Goal: Task Accomplishment & Management: Manage account settings

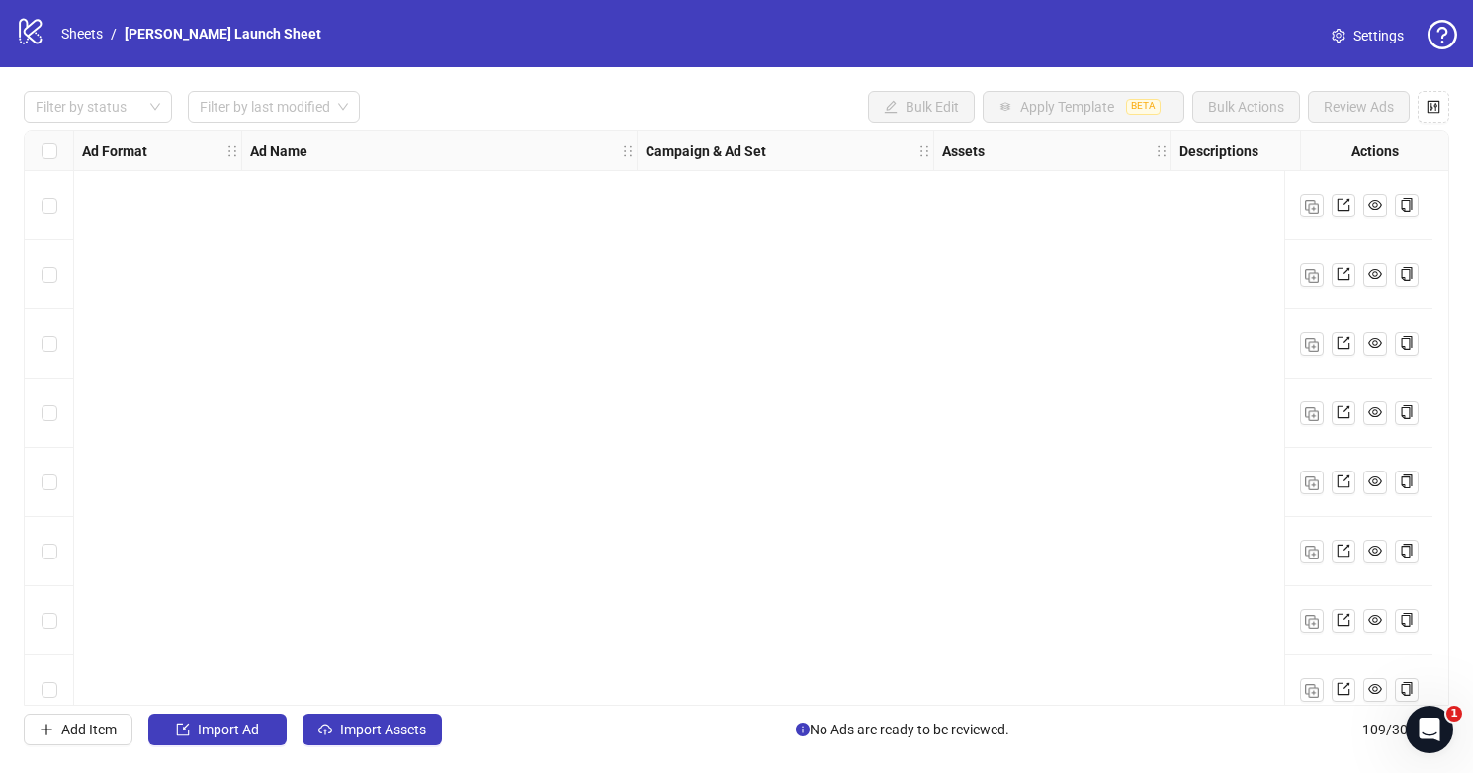
scroll to position [6673, 0]
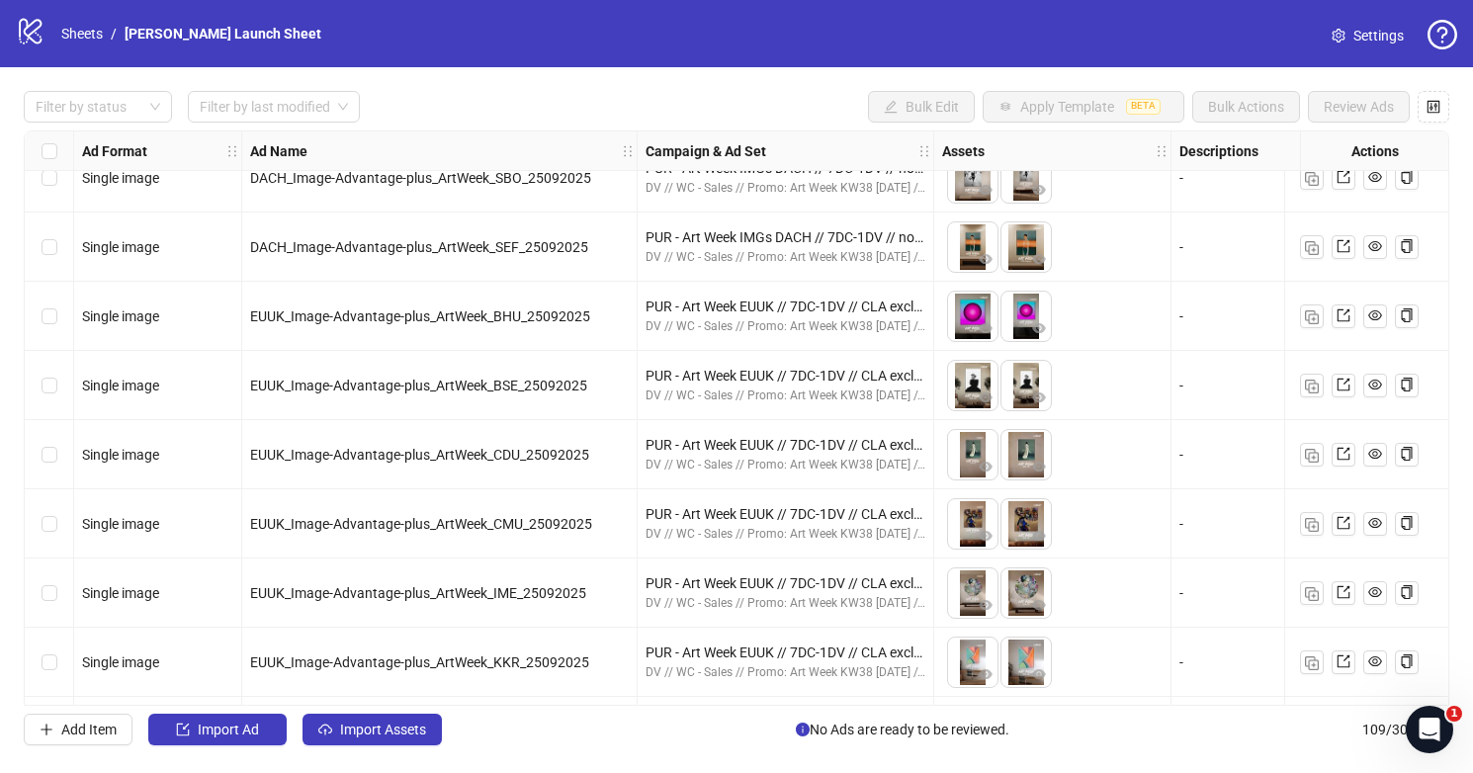
click at [45, 36] on icon "logo/logo-mobile" at bounding box center [31, 31] width 30 height 30
click at [32, 37] on icon "logo/logo-mobile" at bounding box center [31, 31] width 30 height 30
click at [1348, 30] on link "Settings" at bounding box center [1368, 36] width 104 height 32
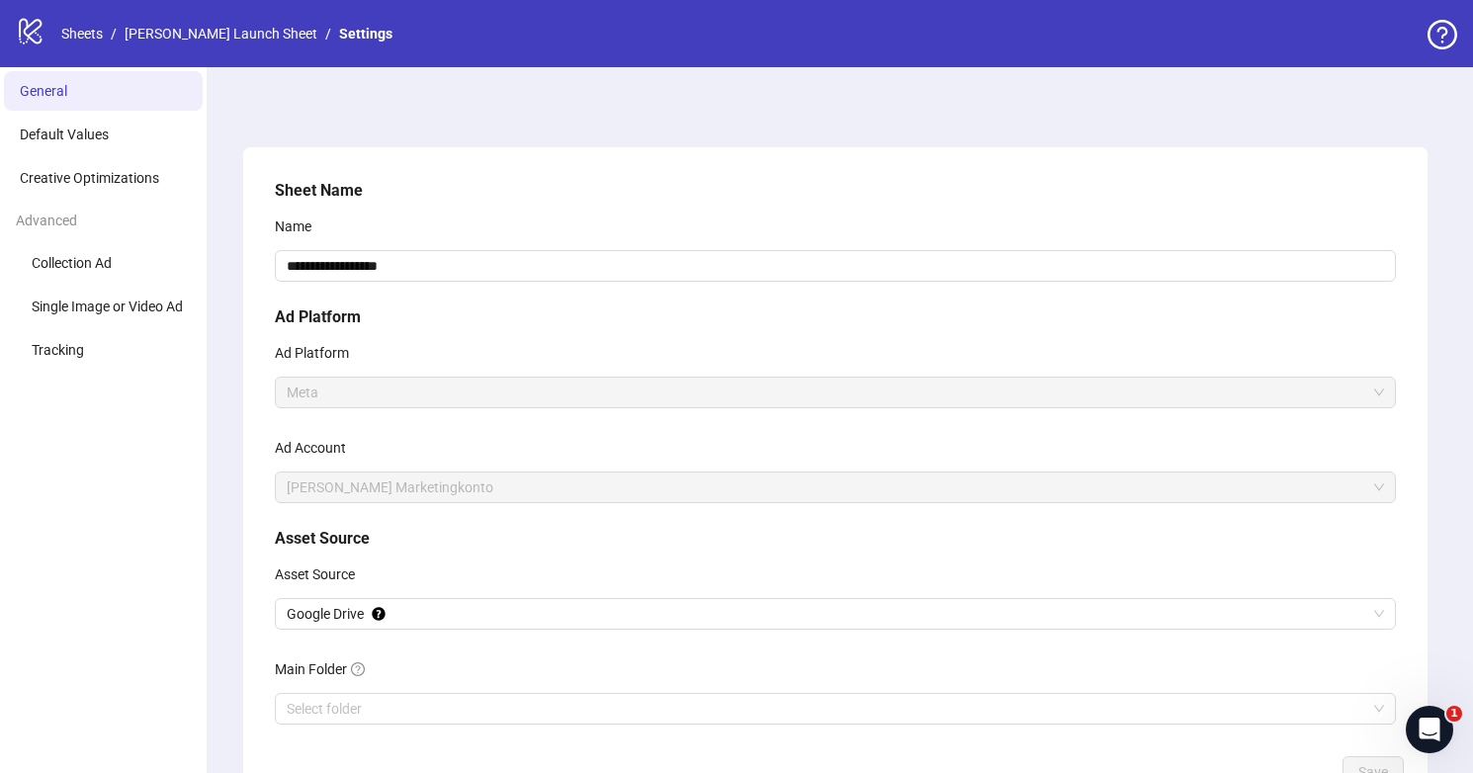
click at [32, 29] on icon "logo/logo-mobile" at bounding box center [31, 31] width 30 height 30
click at [81, 36] on link "Sheets" at bounding box center [81, 34] width 49 height 22
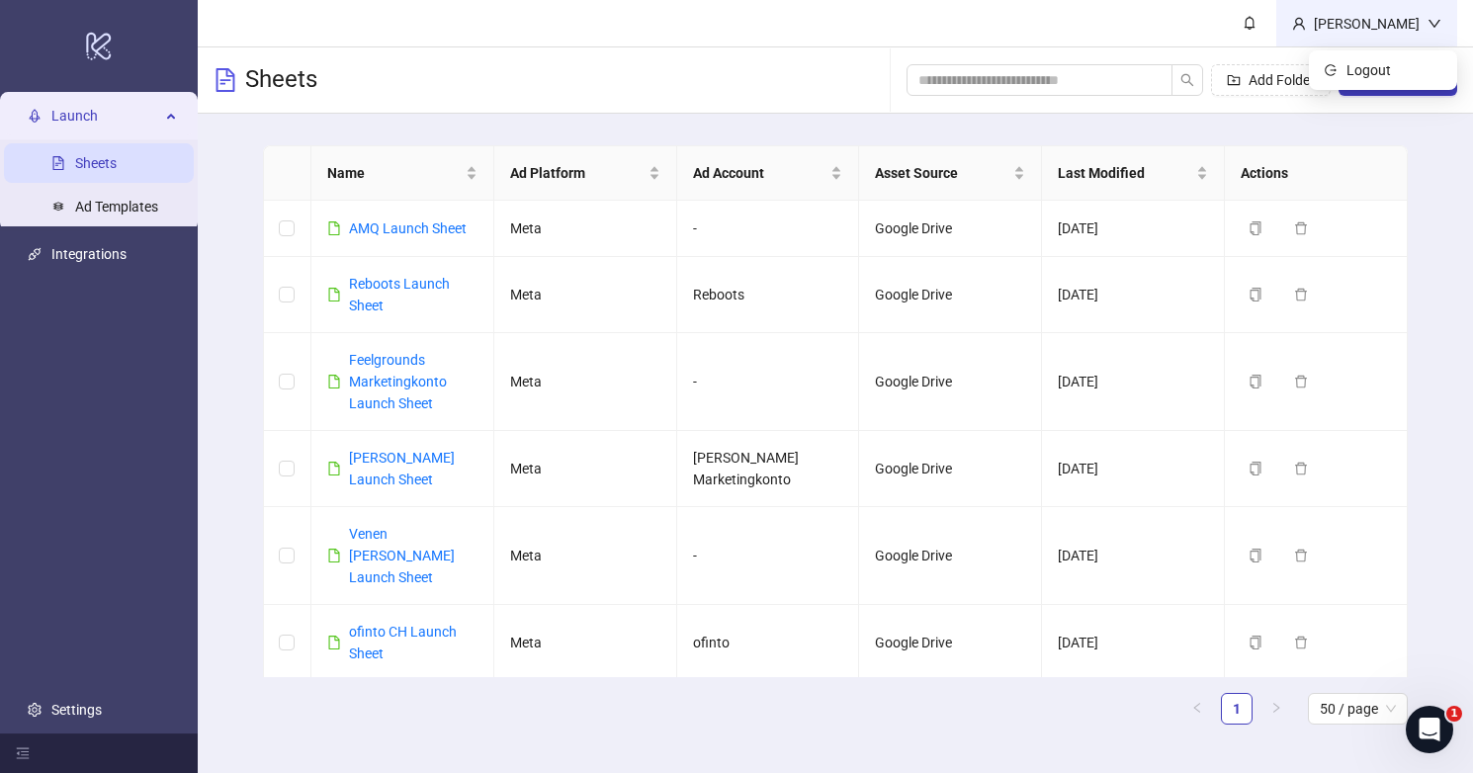
click at [1353, 18] on div "Kevin Kreutzberg" at bounding box center [1367, 24] width 122 height 22
click at [1341, 25] on div "Kevin Kreutzberg" at bounding box center [1367, 24] width 122 height 22
click at [1206, 32] on header "Kevin Kreutzberg" at bounding box center [836, 23] width 1276 height 47
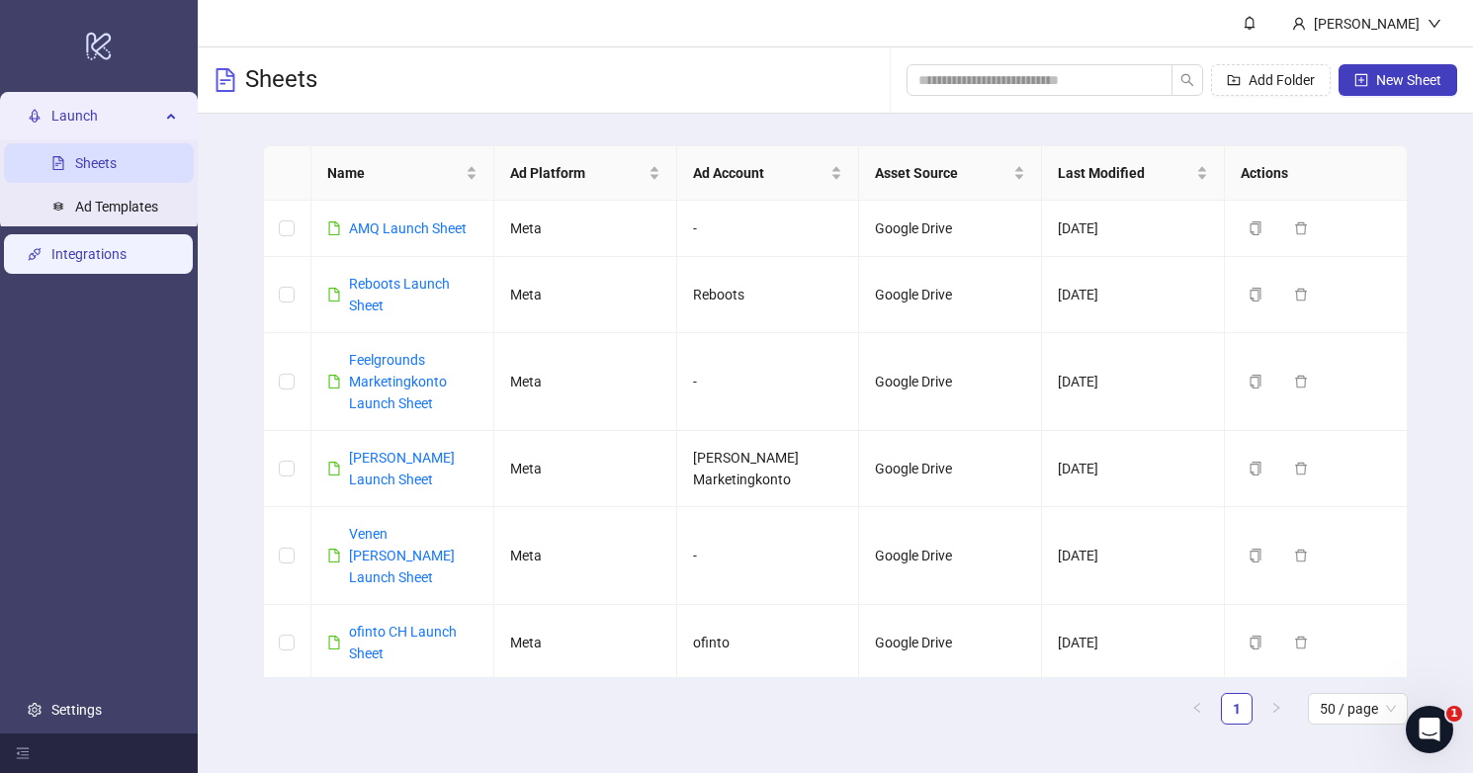
click at [103, 260] on link "Integrations" at bounding box center [88, 254] width 75 height 16
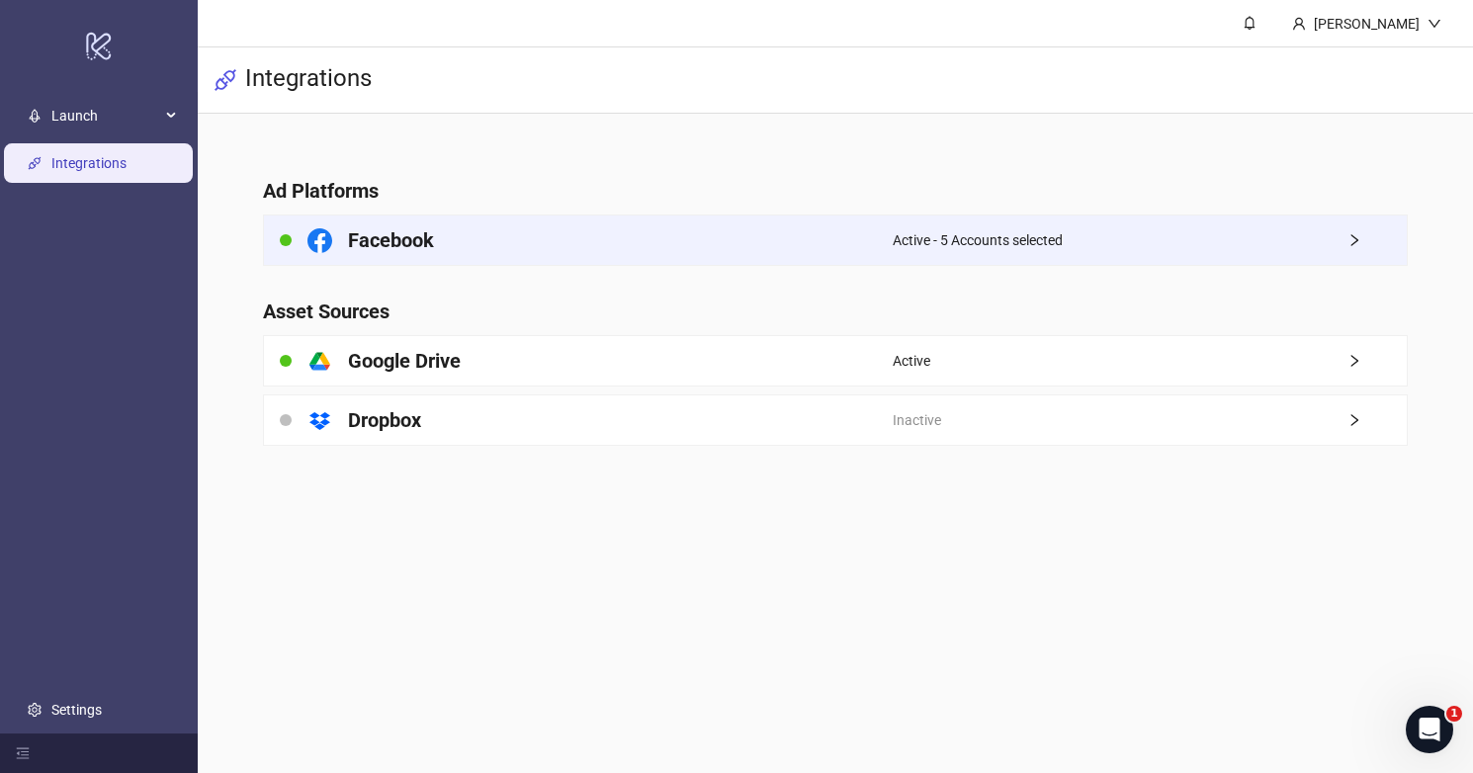
click at [654, 249] on div "Facebook" at bounding box center [578, 240] width 629 height 49
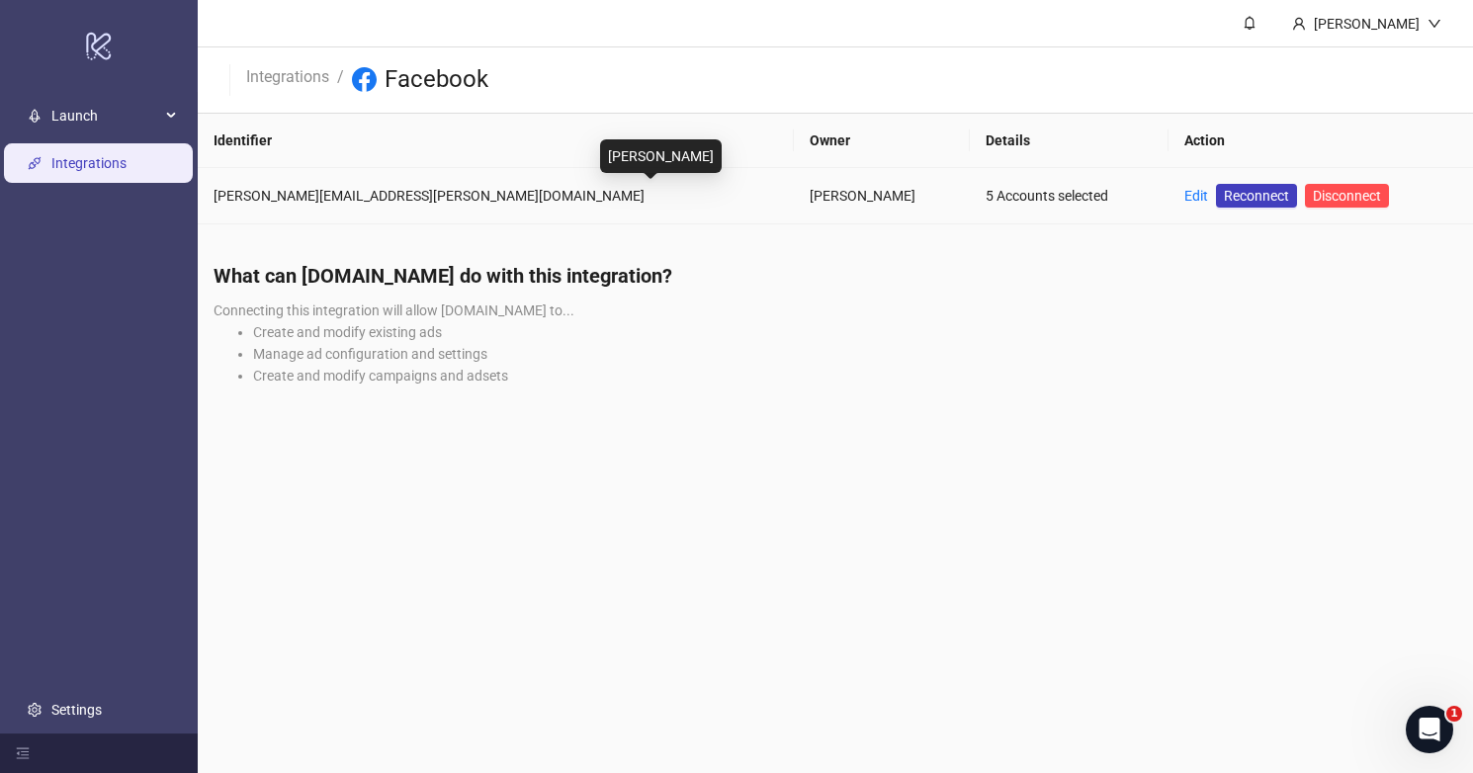
click at [810, 198] on div "Felicitas Stein" at bounding box center [882, 196] width 145 height 22
click at [383, 183] on td "felicitas.stein@divinely.de" at bounding box center [496, 196] width 596 height 56
click at [414, 210] on td "felicitas.stein@divinely.de" at bounding box center [496, 196] width 596 height 56
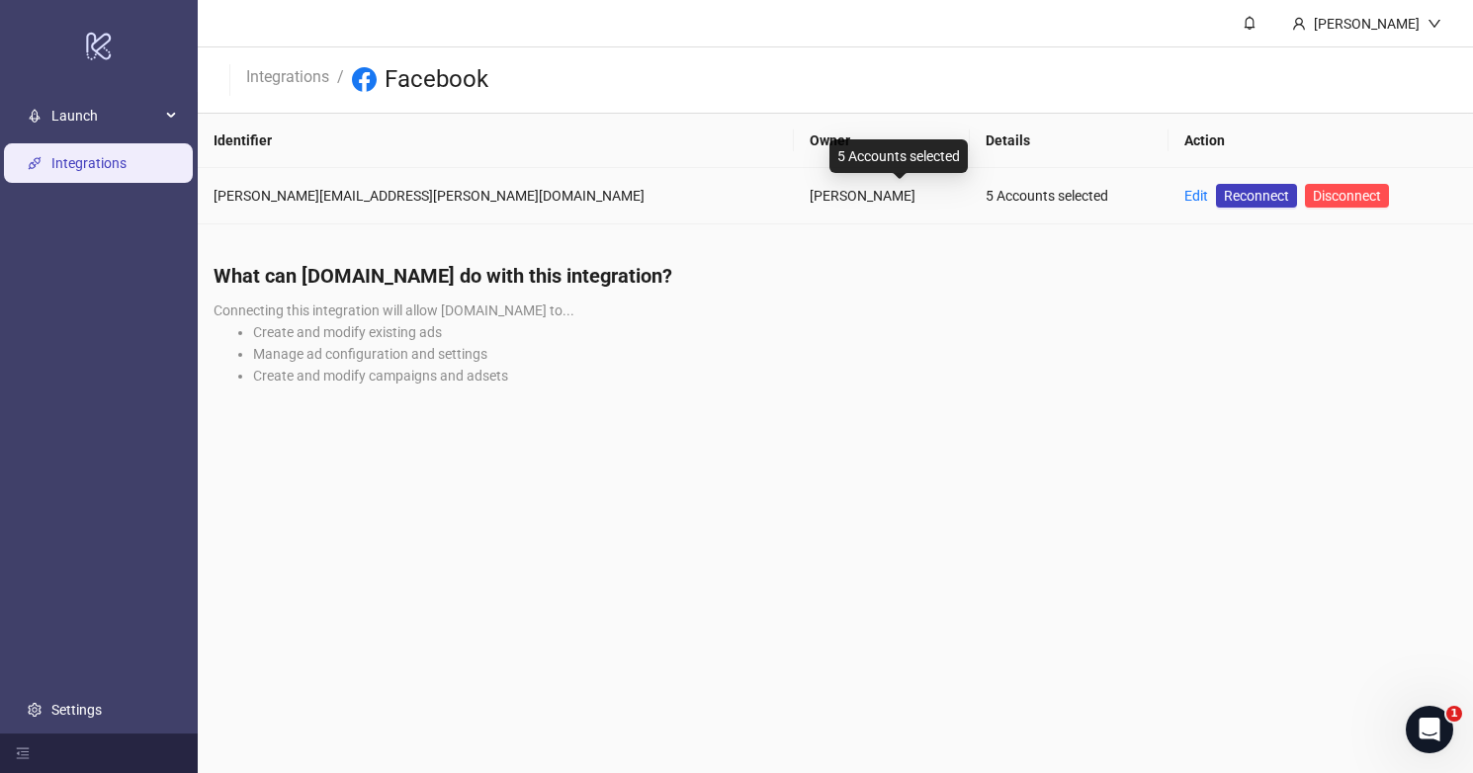
click at [986, 188] on div "5 Accounts selected" at bounding box center [1069, 196] width 167 height 22
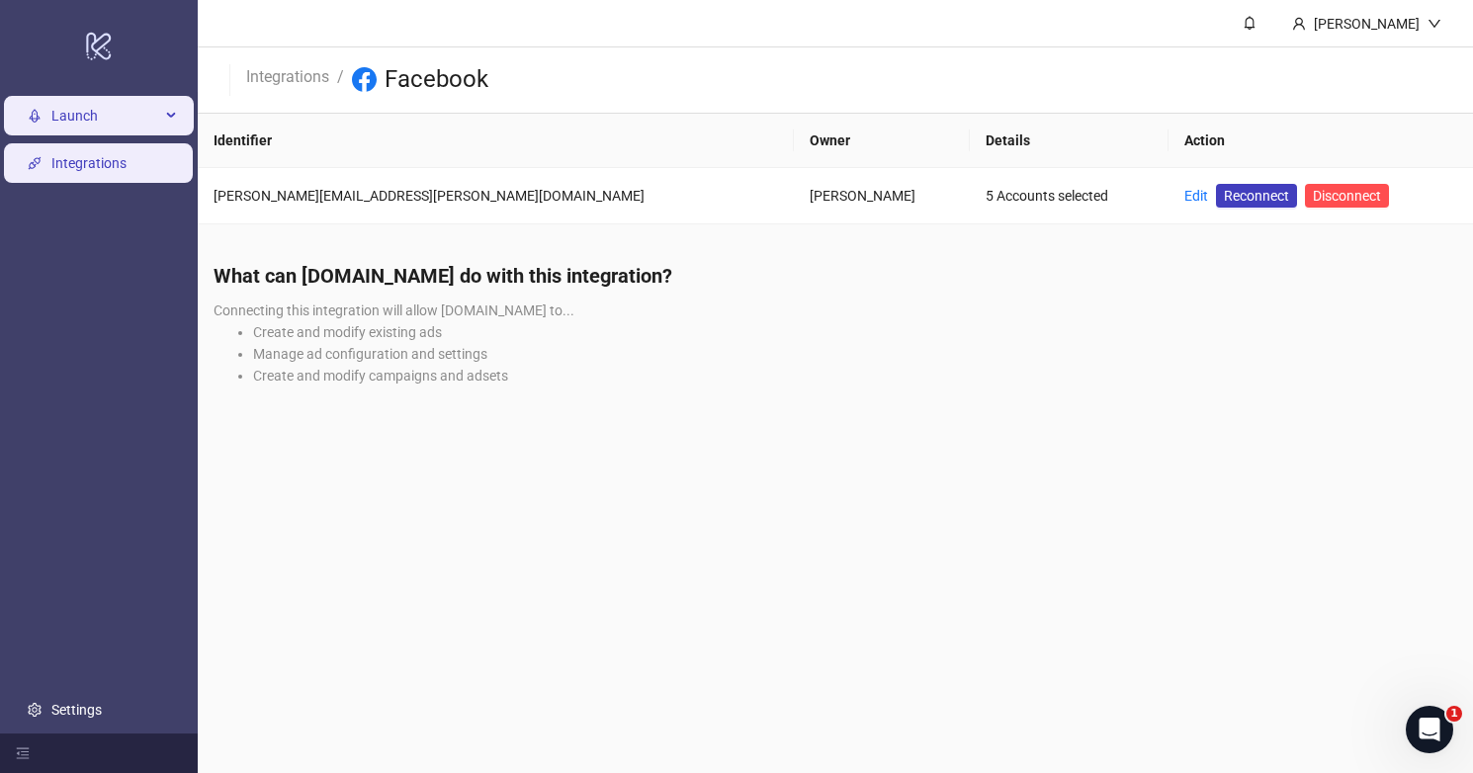
click at [153, 110] on span "Launch" at bounding box center [105, 116] width 109 height 40
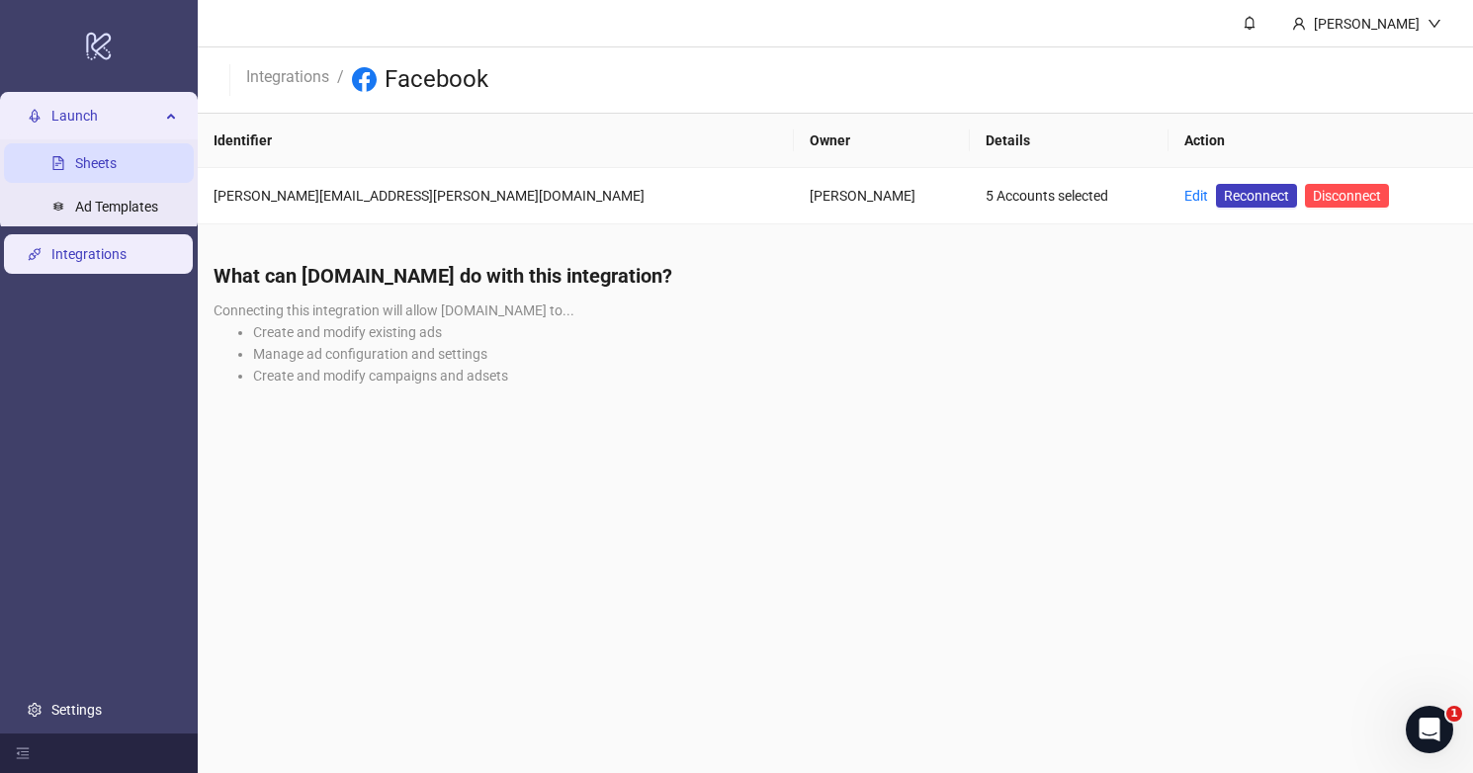
click at [105, 158] on link "Sheets" at bounding box center [96, 163] width 42 height 16
